Goal: Information Seeking & Learning: Learn about a topic

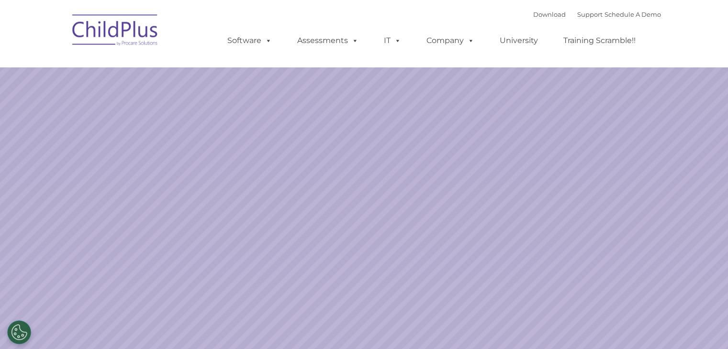
select select "MEDIUM"
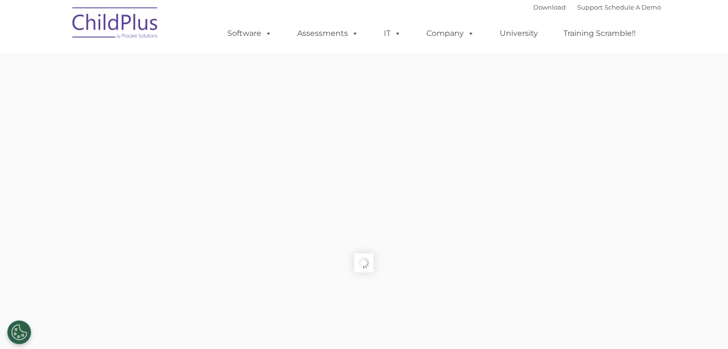
type input ""
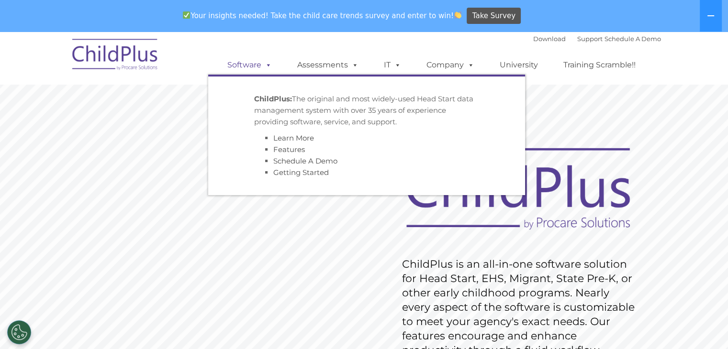
click at [266, 64] on span at bounding box center [266, 64] width 11 height 9
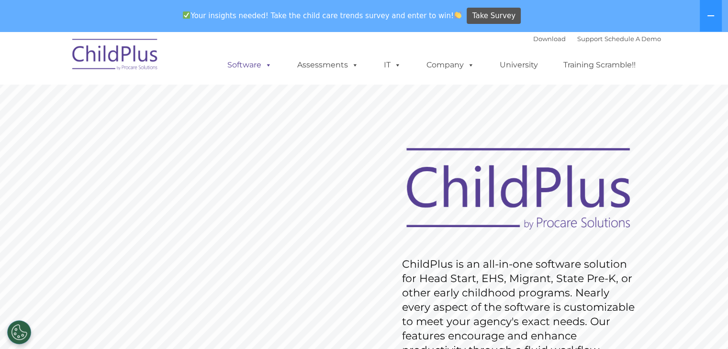
click at [266, 64] on span at bounding box center [266, 64] width 11 height 9
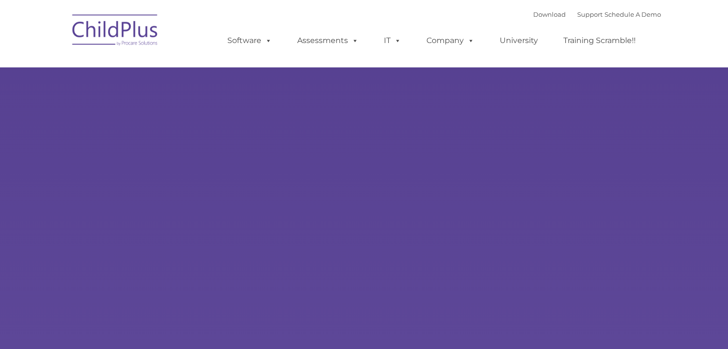
type input ""
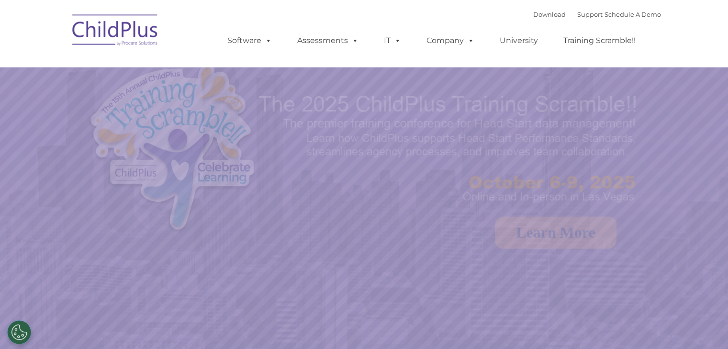
select select "MEDIUM"
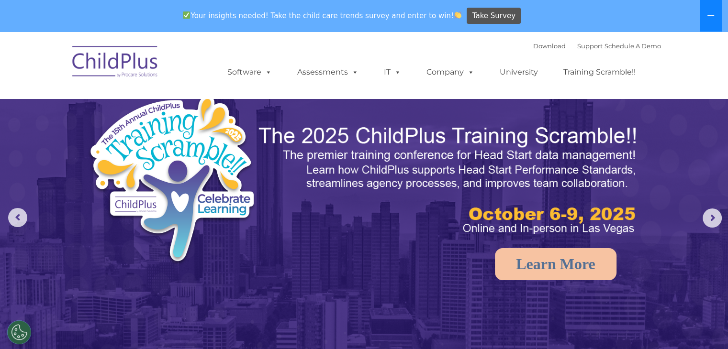
click at [709, 10] on button at bounding box center [710, 16] width 22 height 32
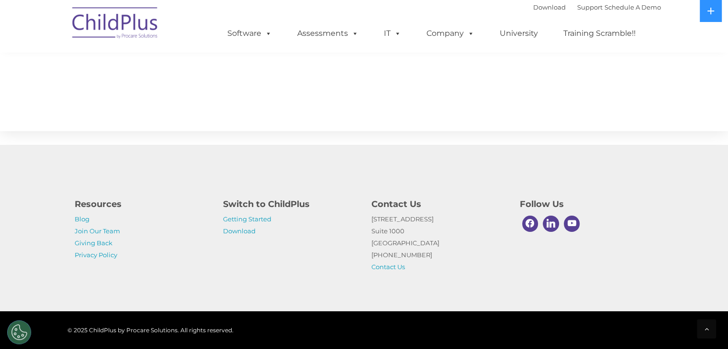
scroll to position [1065, 0]
click at [227, 228] on link "Download" at bounding box center [239, 231] width 33 height 8
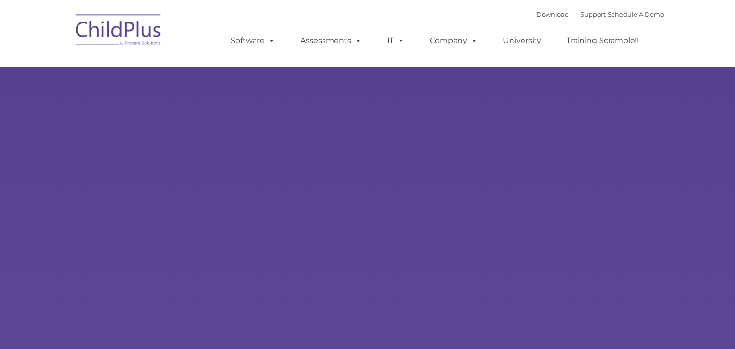
type input ""
select select "MEDIUM"
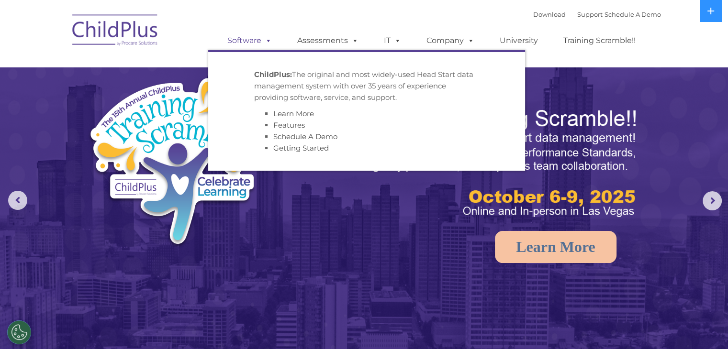
click at [251, 48] on link "Software" at bounding box center [250, 40] width 64 height 19
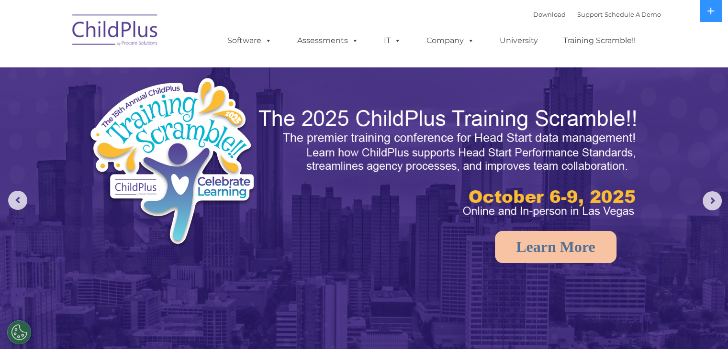
click at [115, 29] on img at bounding box center [115, 32] width 96 height 48
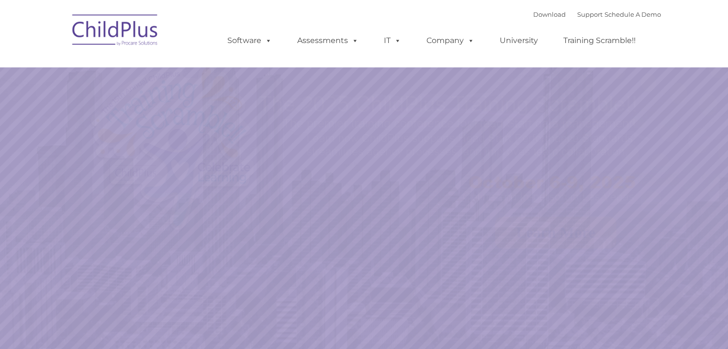
select select "MEDIUM"
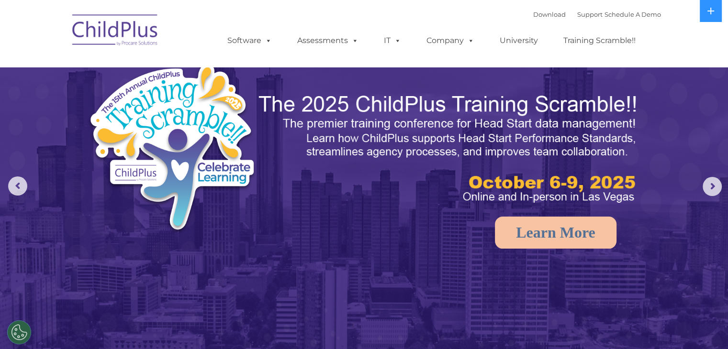
click at [533, 20] on div "Download Support | Schedule A Demo " at bounding box center [597, 14] width 128 height 14
click at [540, 15] on link "Download" at bounding box center [549, 15] width 33 height 8
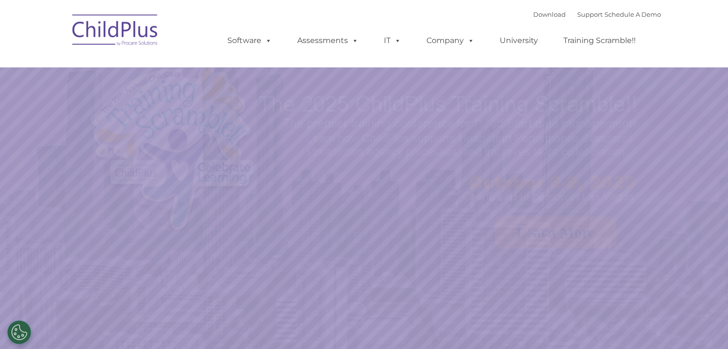
select select "MEDIUM"
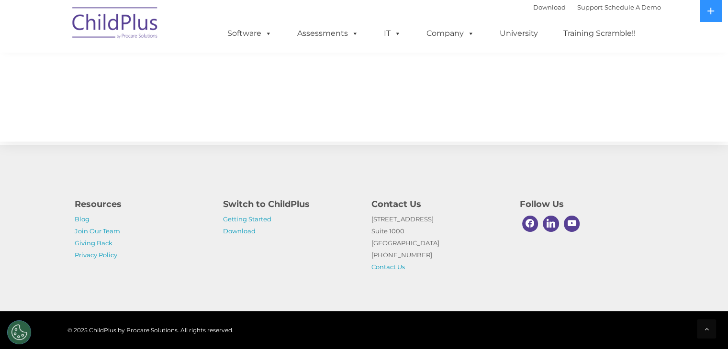
scroll to position [1065, 0]
click at [256, 224] on p "Getting Started Download" at bounding box center [290, 225] width 134 height 24
click at [259, 222] on link "Getting Started" at bounding box center [247, 219] width 48 height 8
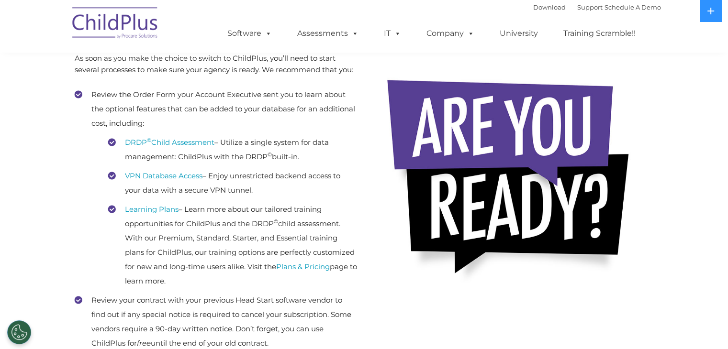
scroll to position [206, 0]
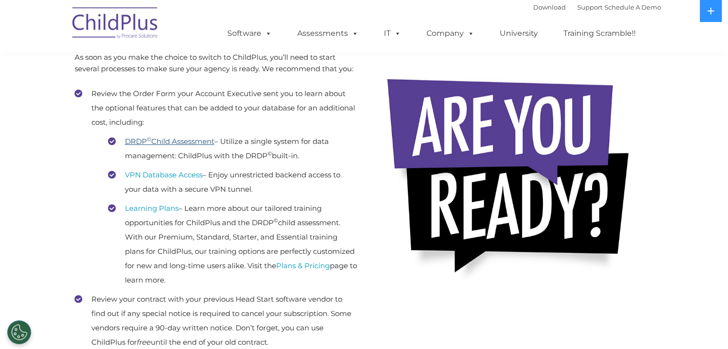
click at [157, 138] on link "DRDP © Child Assessment" at bounding box center [169, 141] width 89 height 9
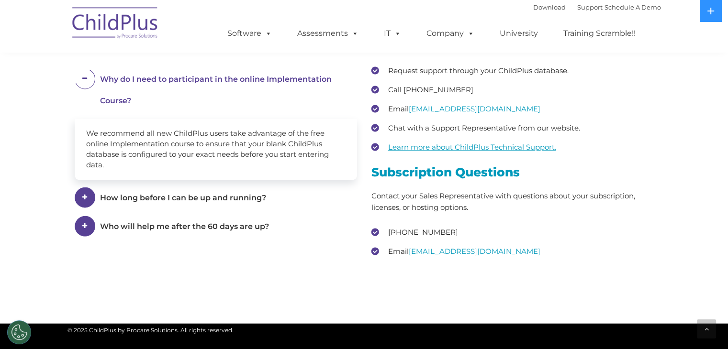
scroll to position [1309, 0]
